Goal: Navigation & Orientation: Find specific page/section

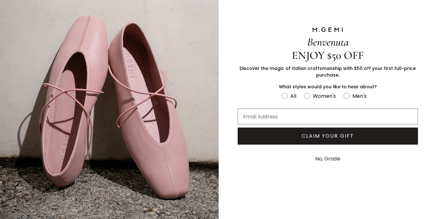
click at [330, 158] on button "No, Grazie" at bounding box center [327, 159] width 31 height 16
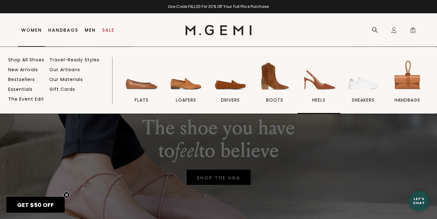
click at [327, 87] on img at bounding box center [319, 77] width 36 height 36
click at [279, 77] on img at bounding box center [275, 77] width 36 height 36
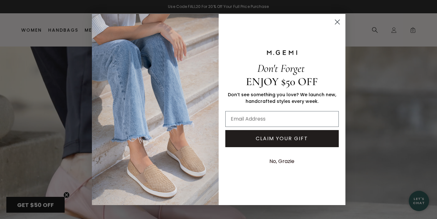
click at [336, 23] on circle "Close dialog" at bounding box center [337, 22] width 10 height 10
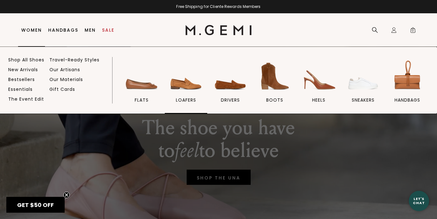
click at [188, 88] on img at bounding box center [186, 77] width 36 height 36
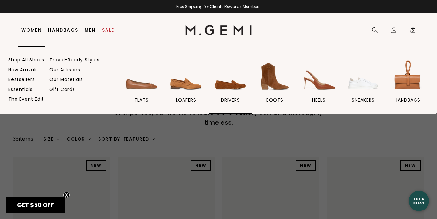
click at [236, 88] on img at bounding box center [231, 77] width 36 height 36
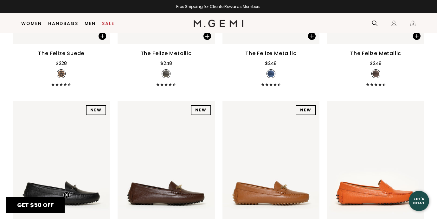
scroll to position [817, 0]
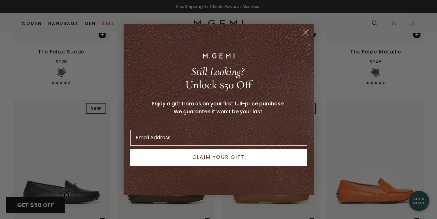
click at [304, 33] on circle "Close dialog" at bounding box center [305, 32] width 10 height 10
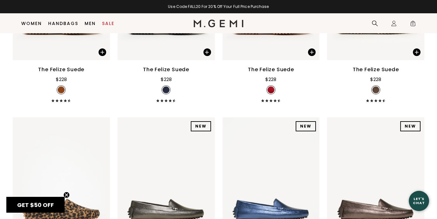
scroll to position [560, 0]
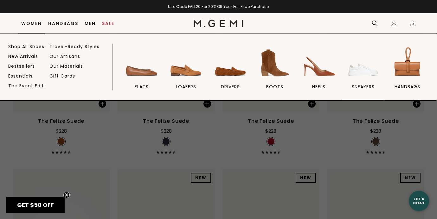
click at [365, 70] on img at bounding box center [364, 63] width 36 height 36
